Goal: Transaction & Acquisition: Subscribe to service/newsletter

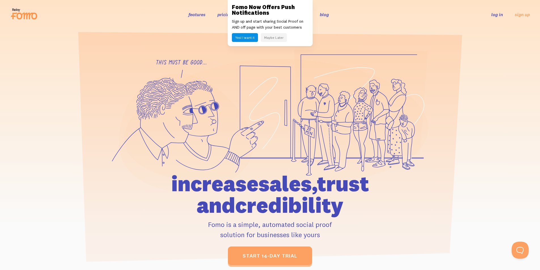
click at [440, 67] on div at bounding box center [270, 157] width 540 height 216
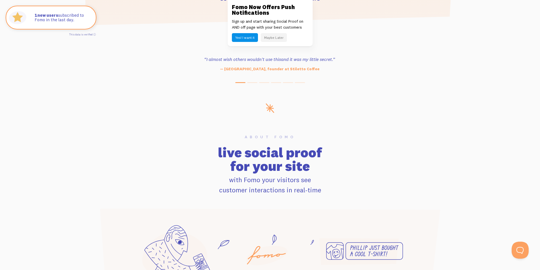
scroll to position [227, 0]
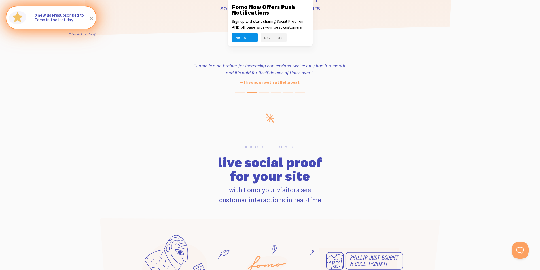
click at [94, 35] on link "This data is verified ⓘ" at bounding box center [82, 34] width 27 height 3
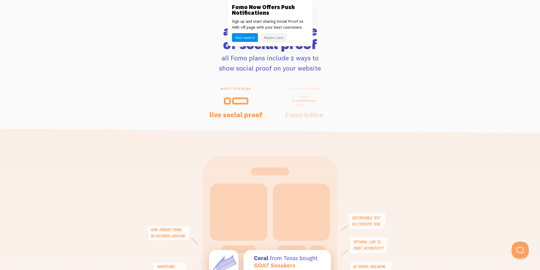
scroll to position [1162, 0]
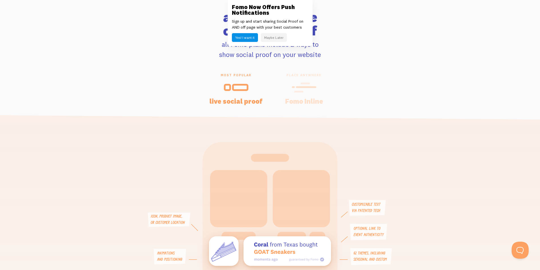
click at [307, 91] on icon at bounding box center [304, 87] width 25 height 13
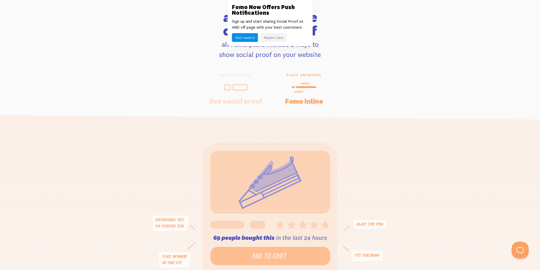
click at [244, 88] on icon at bounding box center [236, 87] width 25 height 13
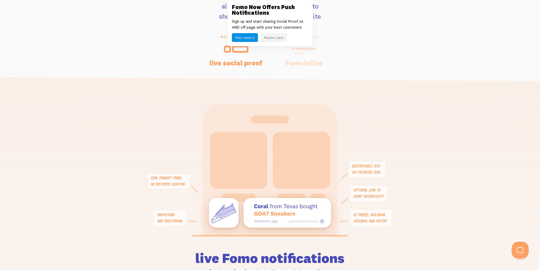
scroll to position [1191, 0]
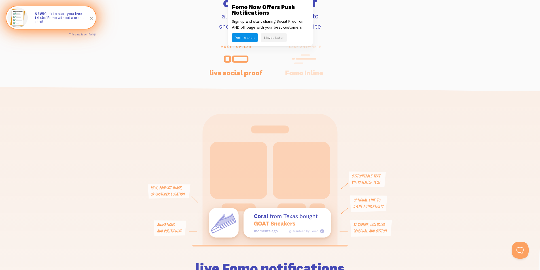
click at [301, 67] on div "place anywhere Fomo Inline" at bounding box center [304, 60] width 68 height 31
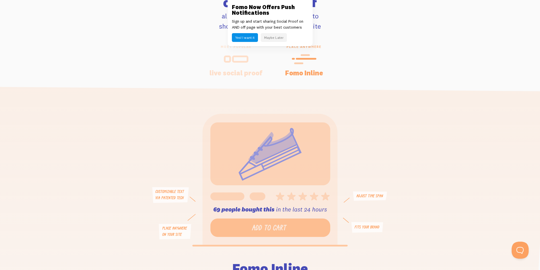
click at [252, 61] on div at bounding box center [236, 59] width 54 height 14
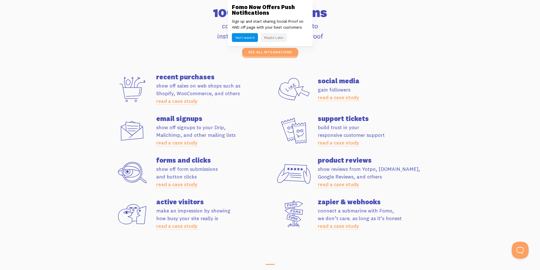
scroll to position [1559, 0]
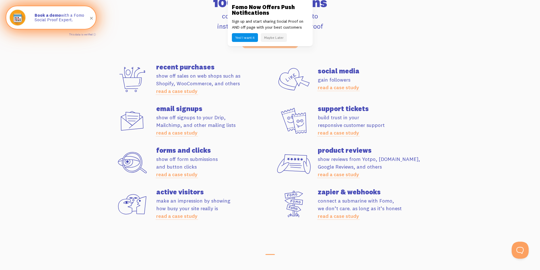
click at [176, 175] on link "read a case study" at bounding box center [176, 174] width 41 height 7
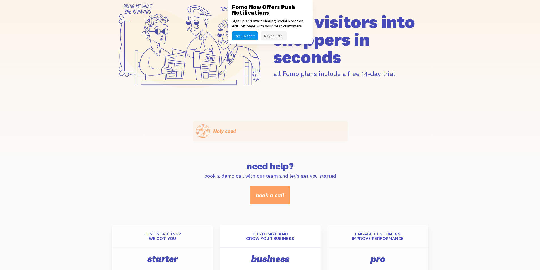
scroll to position [57, 0]
